Goal: Navigation & Orientation: Find specific page/section

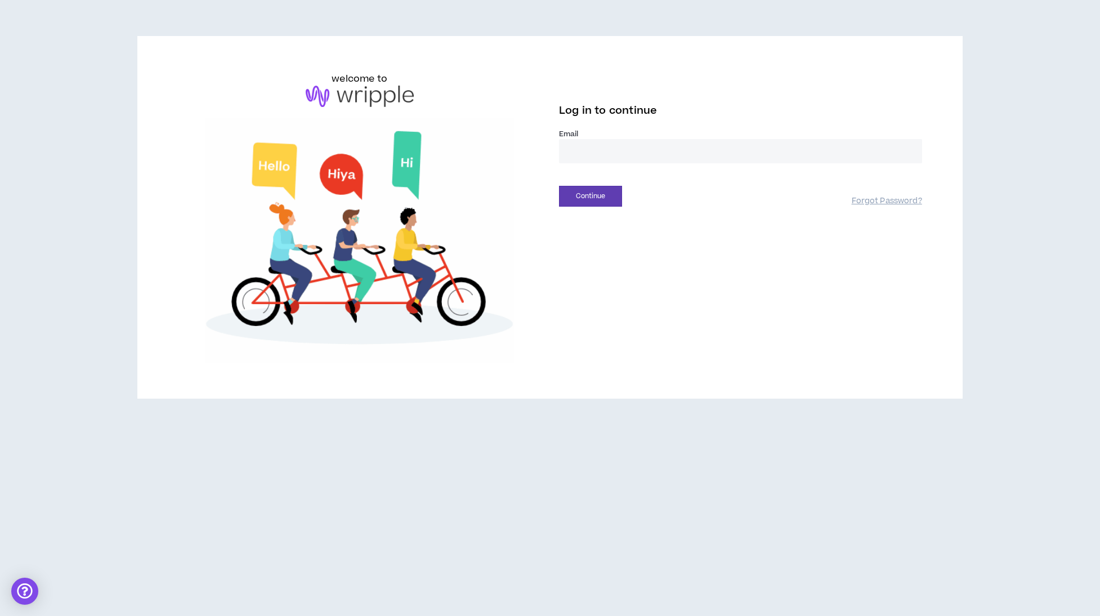
click at [589, 149] on input "email" at bounding box center [740, 151] width 363 height 24
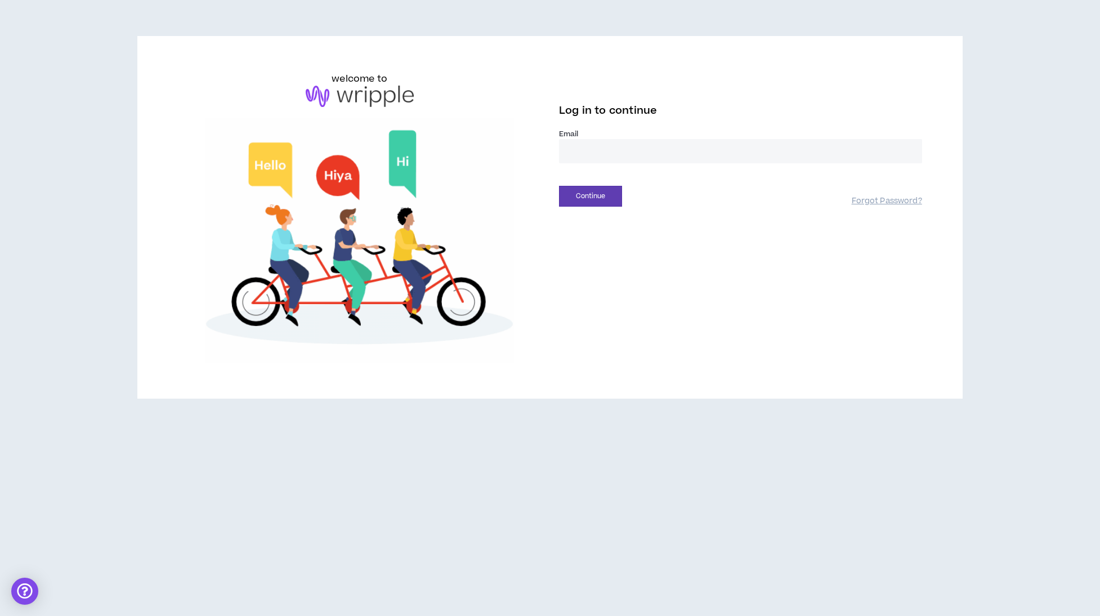
type input "**********"
click at [602, 195] on button "Continue" at bounding box center [590, 196] width 63 height 21
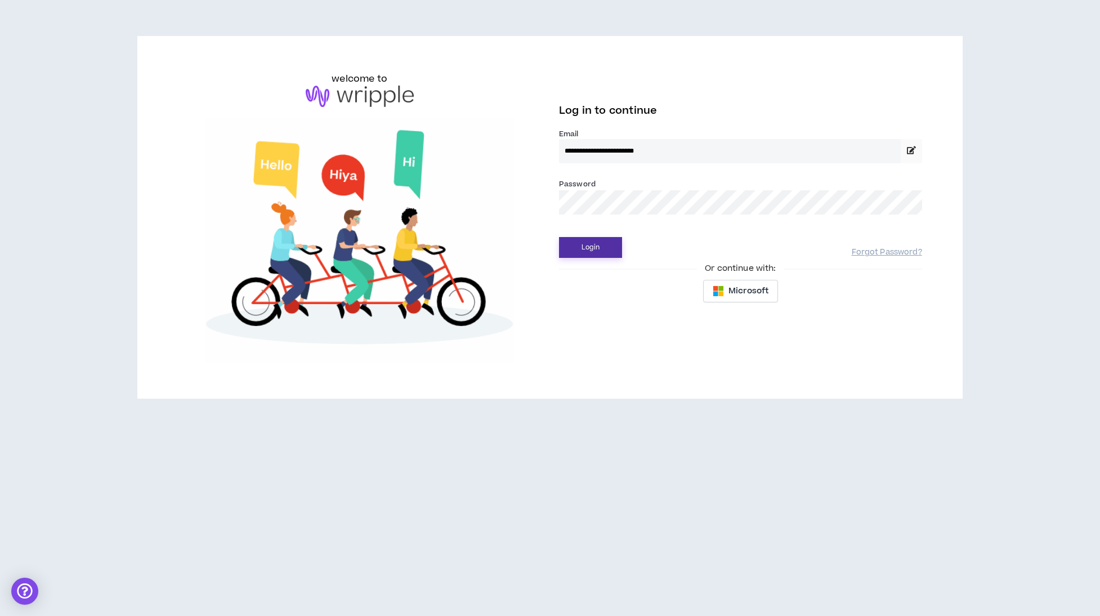
click at [597, 248] on button "Login" at bounding box center [590, 247] width 63 height 21
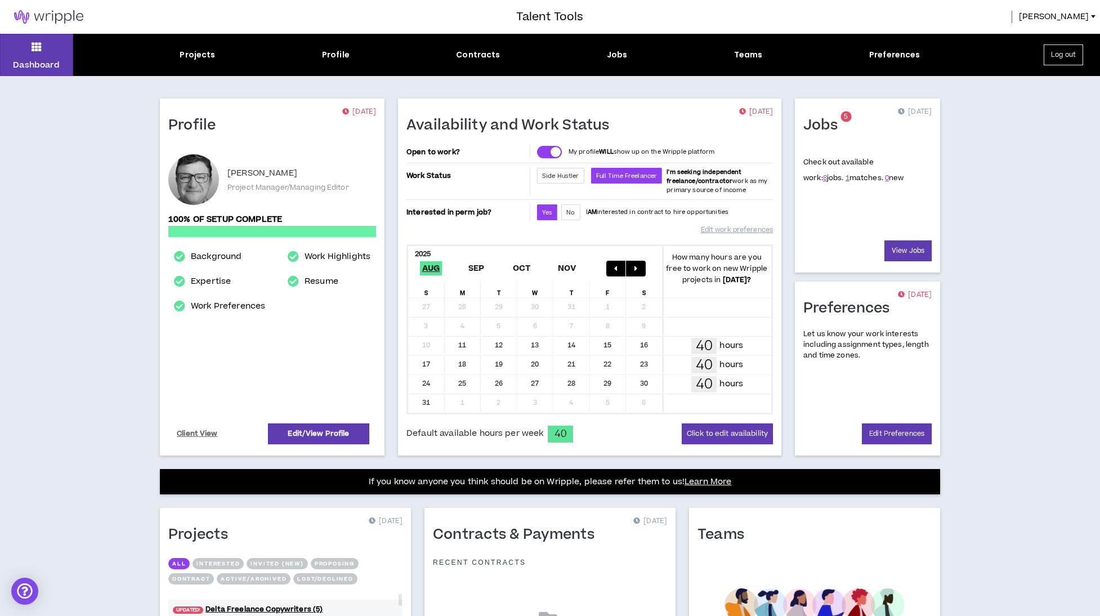
click at [184, 55] on div "Projects" at bounding box center [197, 55] width 35 height 12
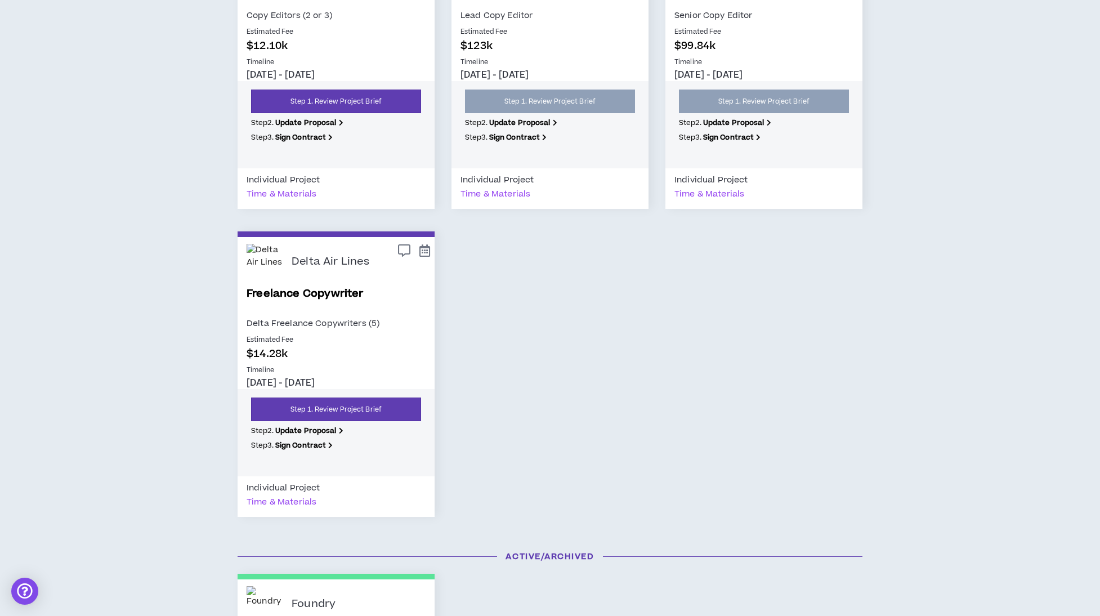
scroll to position [254, 0]
click at [369, 338] on p "Estimated Fee" at bounding box center [336, 339] width 179 height 10
click at [368, 355] on p "$14.28k" at bounding box center [336, 353] width 179 height 15
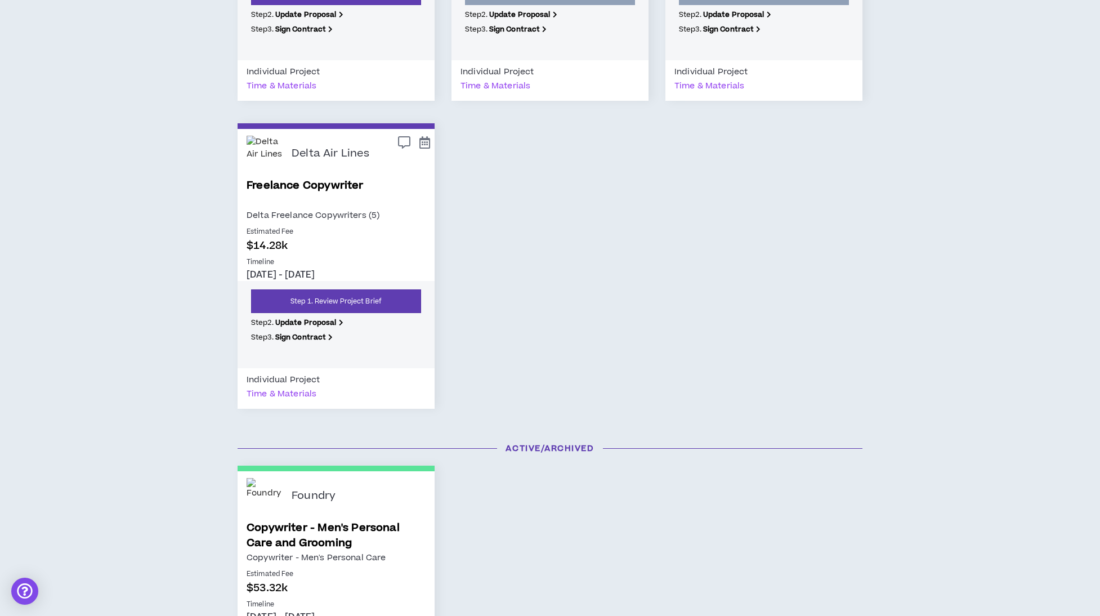
scroll to position [364, 0]
